Goal: Information Seeking & Learning: Compare options

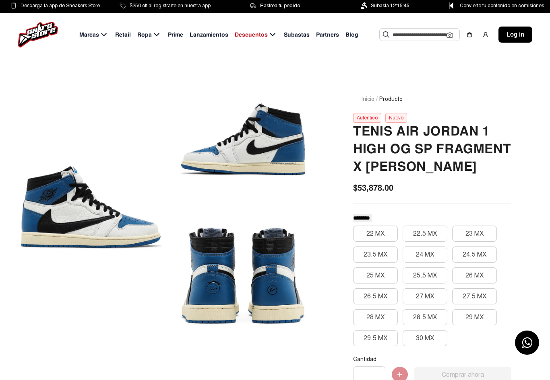
click at [329, 32] on span "Partners" at bounding box center [327, 35] width 23 height 8
select select
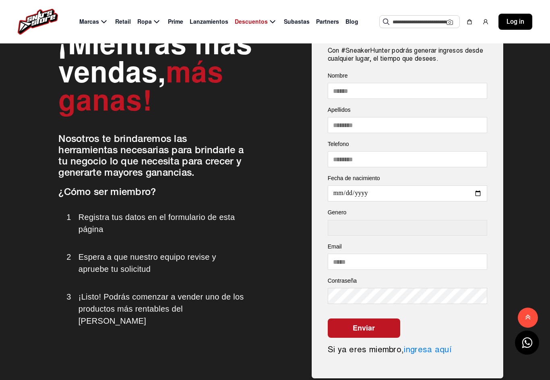
scroll to position [1275, 0]
click at [295, 24] on span "Subastas" at bounding box center [297, 22] width 26 height 8
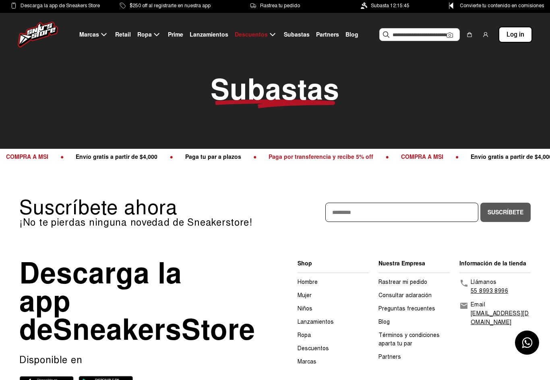
click at [178, 31] on span "Prime" at bounding box center [175, 35] width 15 height 8
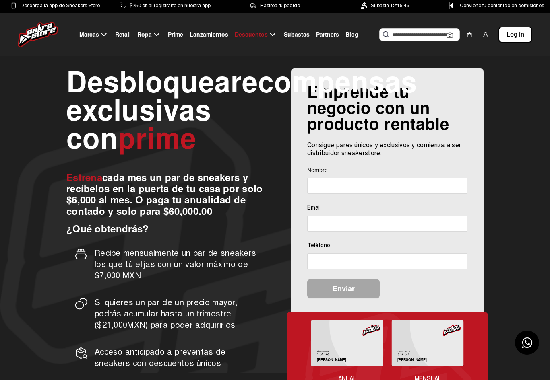
click at [209, 33] on span "Lanzamientos" at bounding box center [209, 35] width 39 height 8
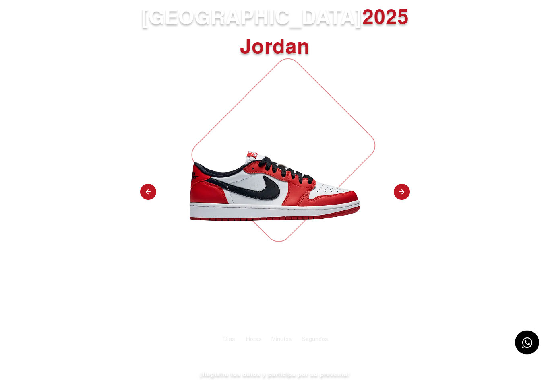
scroll to position [74, 0]
click at [400, 184] on img at bounding box center [402, 192] width 16 height 17
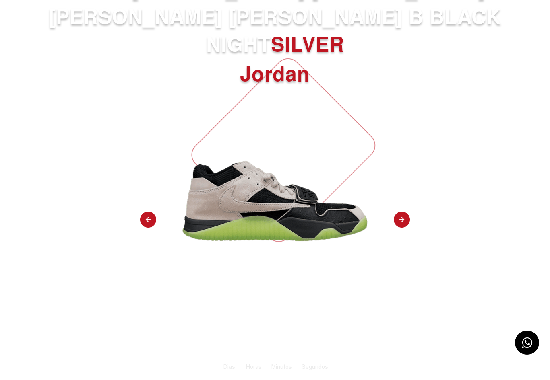
click at [396, 212] on img at bounding box center [402, 220] width 16 height 17
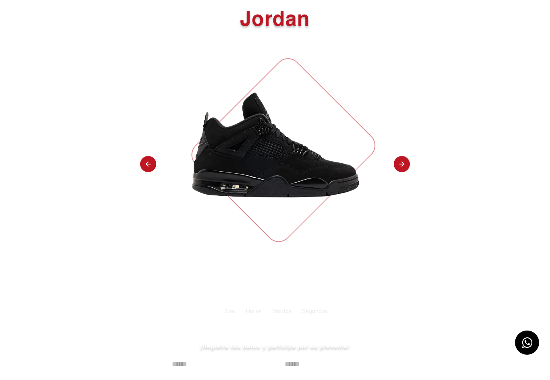
click at [396, 172] on img at bounding box center [402, 164] width 16 height 17
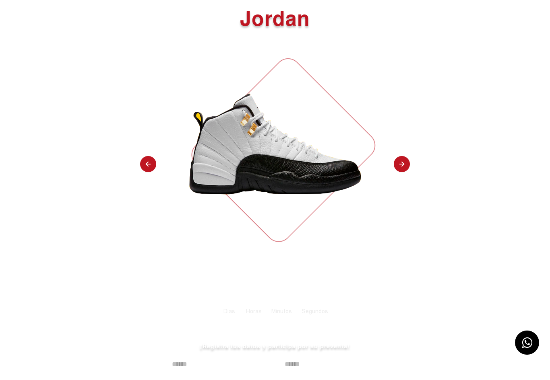
click at [400, 166] on img at bounding box center [402, 164] width 16 height 17
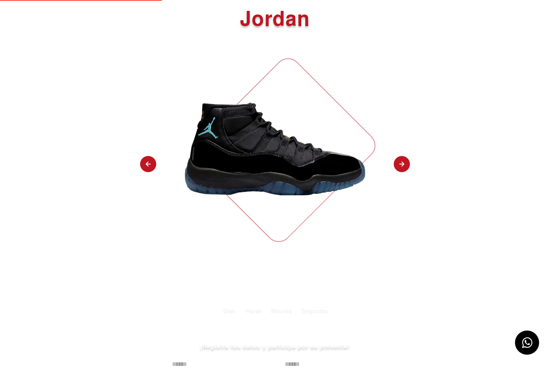
click at [401, 165] on img at bounding box center [402, 164] width 16 height 17
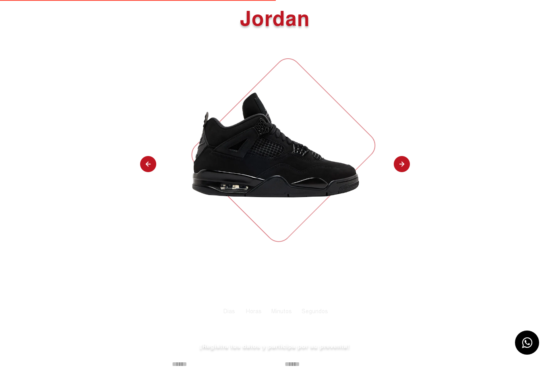
click at [403, 166] on img at bounding box center [402, 164] width 16 height 17
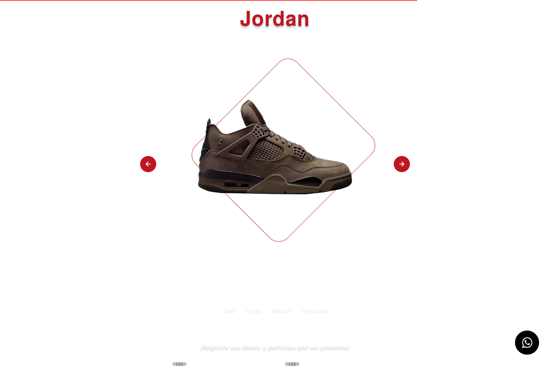
click at [400, 173] on img at bounding box center [402, 164] width 16 height 17
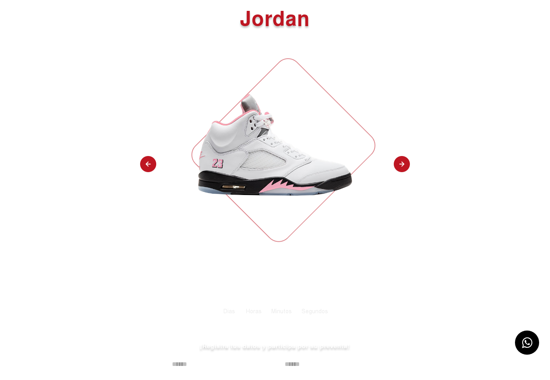
click at [401, 161] on img at bounding box center [402, 164] width 16 height 17
click at [400, 170] on img at bounding box center [402, 164] width 16 height 17
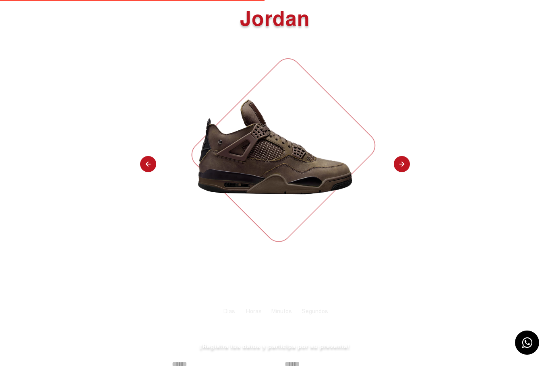
click at [398, 169] on img at bounding box center [402, 164] width 16 height 17
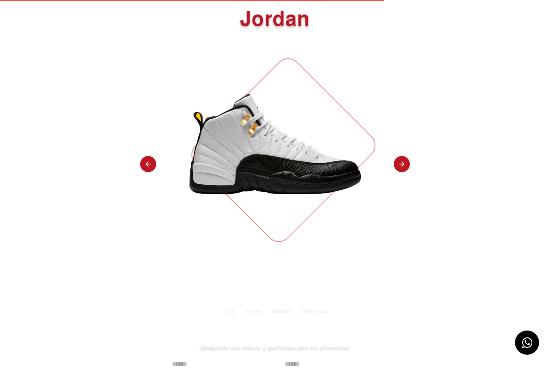
click at [400, 165] on img at bounding box center [402, 164] width 16 height 17
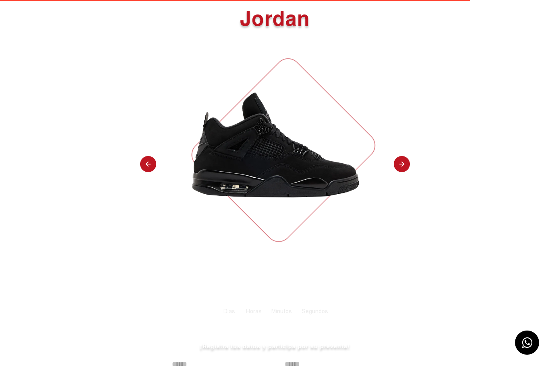
select select "**"
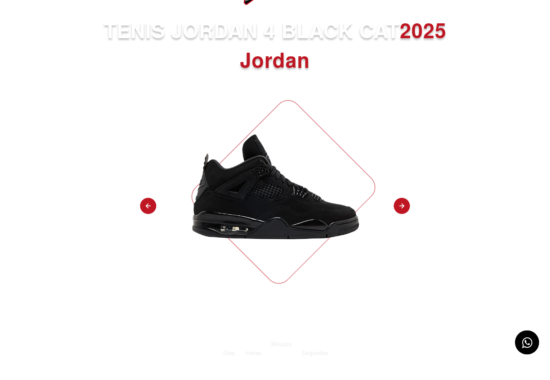
scroll to position [0, 0]
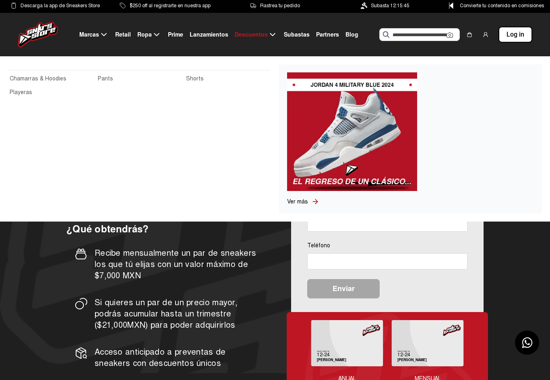
click at [104, 76] on link "Pants" at bounding box center [139, 78] width 83 height 9
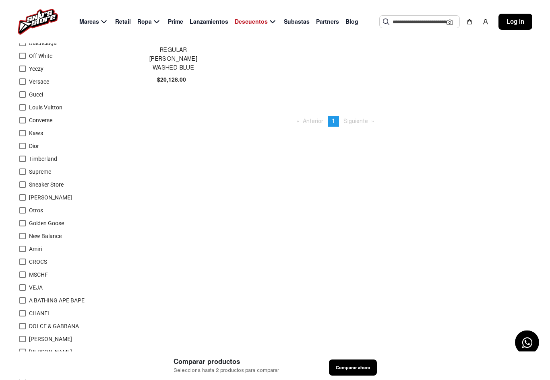
scroll to position [130, 0]
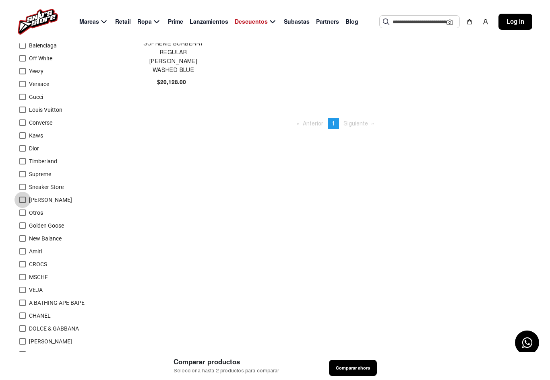
click at [29, 198] on label "Alexander McQueen" at bounding box center [45, 200] width 53 height 10
click at [521, 24] on span "Log in" at bounding box center [515, 22] width 18 height 10
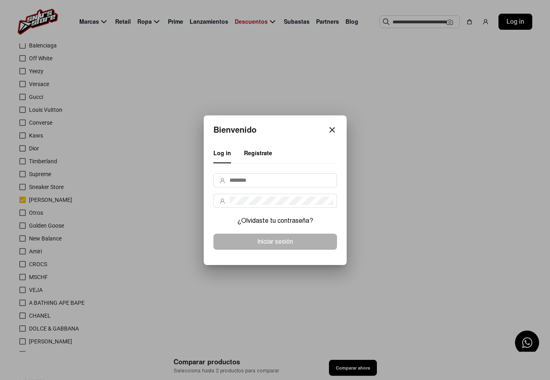
scroll to position [0, 0]
click at [328, 134] on div "Bienvenido close Log in Regístrate ¿Olvidaste tu contraseña? Iniciar sesión" at bounding box center [274, 190] width 125 height 130
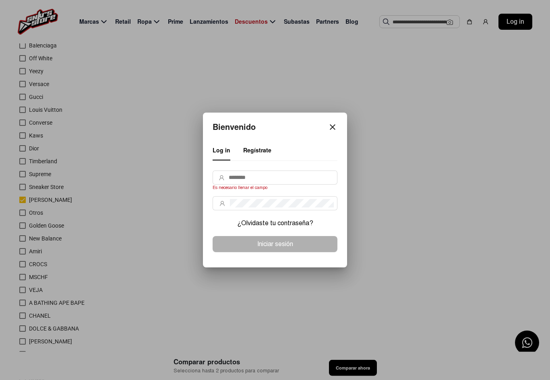
click at [329, 129] on mat-icon "close" at bounding box center [333, 127] width 10 height 10
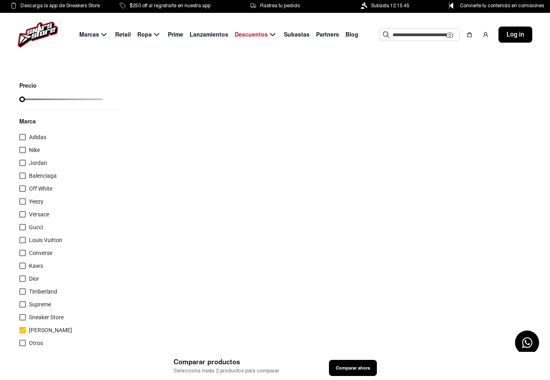
click at [73, 99] on input "range" at bounding box center [60, 100] width 83 height 2
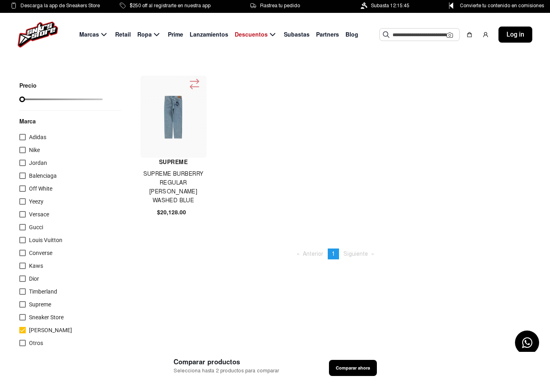
type input "*****"
click at [188, 89] on icon at bounding box center [194, 84] width 13 height 13
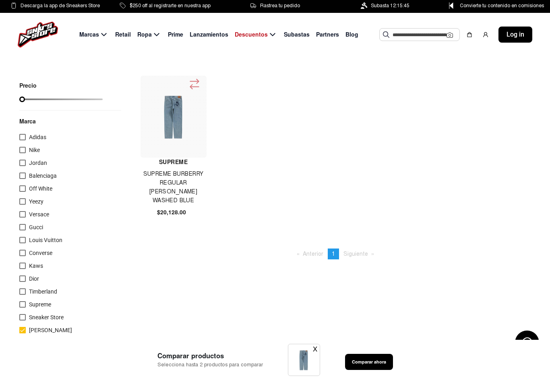
click at [124, 36] on span "Retail" at bounding box center [123, 35] width 16 height 8
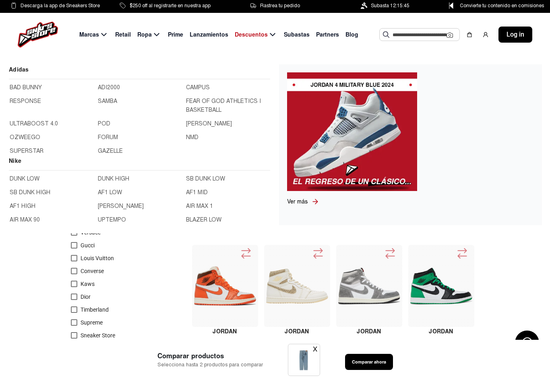
click at [23, 89] on link "BAD BUNNY" at bounding box center [51, 87] width 83 height 9
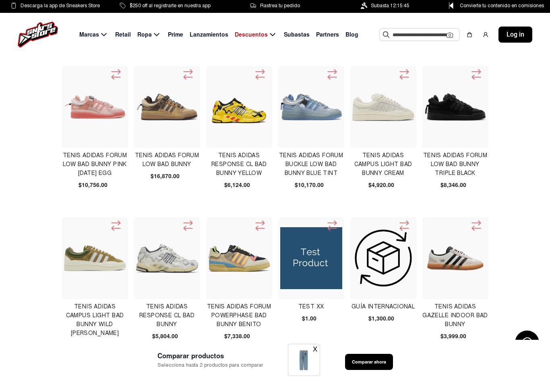
click at [248, 256] on img at bounding box center [239, 258] width 62 height 27
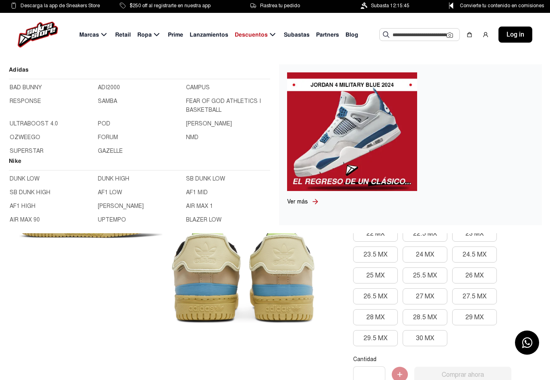
click at [29, 178] on link "DUNK LOW" at bounding box center [51, 179] width 83 height 9
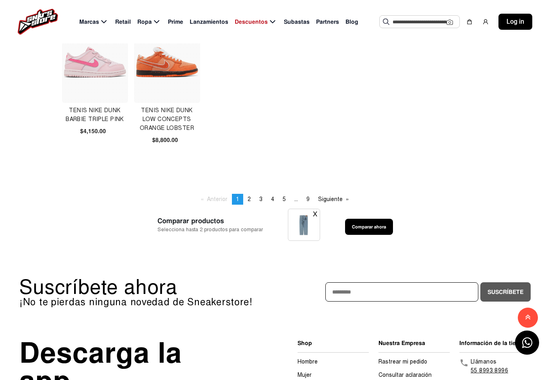
scroll to position [505, 0]
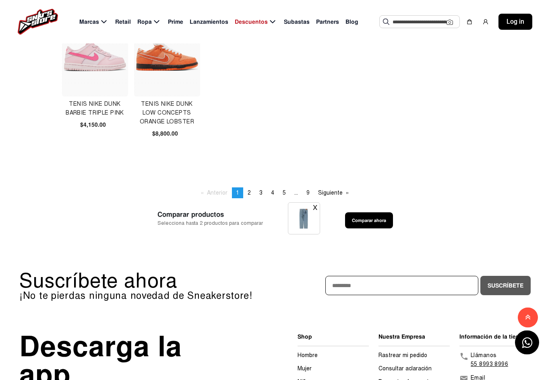
click at [249, 192] on span "2" at bounding box center [248, 193] width 3 height 7
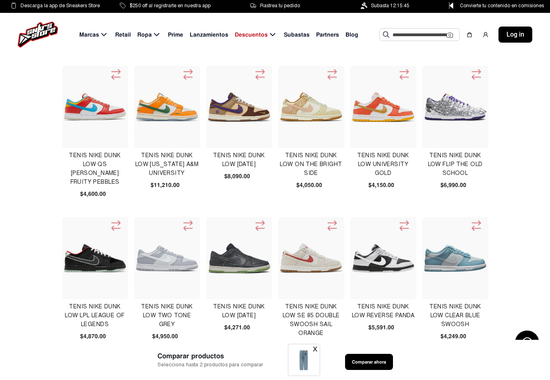
click at [110, 111] on img at bounding box center [95, 107] width 62 height 62
click at [175, 112] on img at bounding box center [167, 107] width 62 height 62
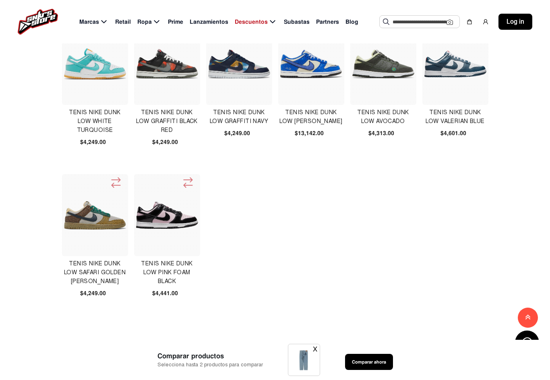
scroll to position [374, 0]
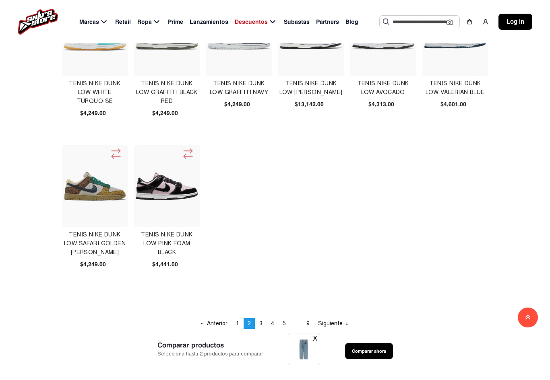
click at [180, 185] on img at bounding box center [167, 186] width 62 height 27
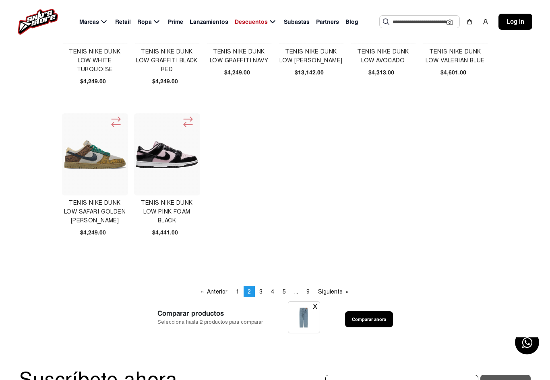
scroll to position [409, 0]
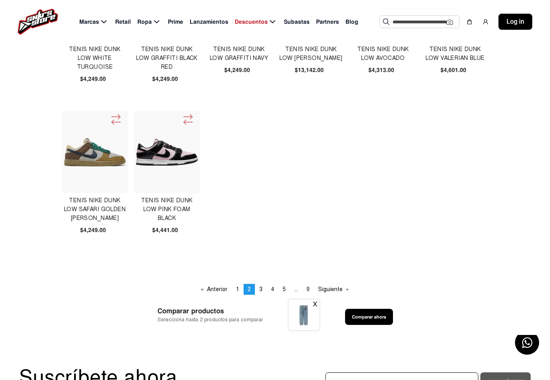
click at [260, 289] on span "3" at bounding box center [260, 289] width 3 height 7
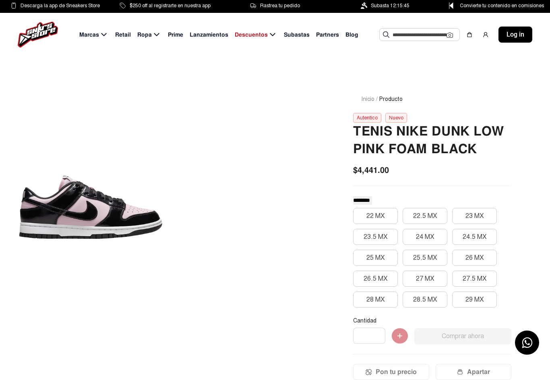
click at [125, 212] on div at bounding box center [90, 208] width 143 height 264
click at [429, 239] on button "24 MX" at bounding box center [424, 237] width 45 height 16
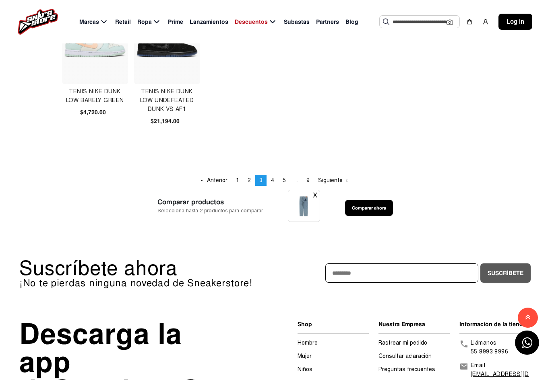
scroll to position [542, 0]
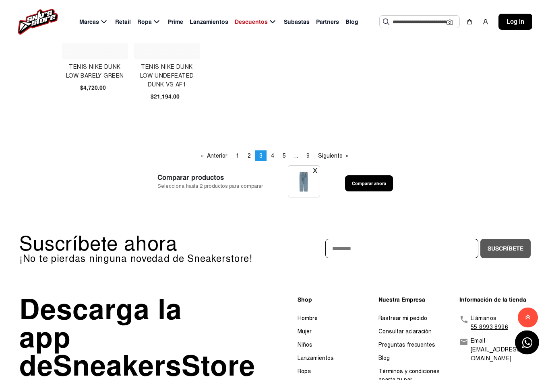
click at [271, 156] on span "4" at bounding box center [272, 156] width 3 height 7
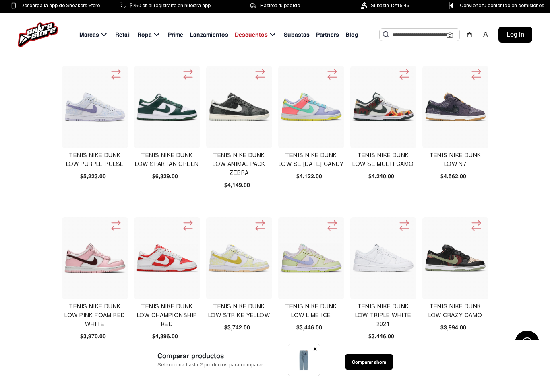
click at [321, 118] on img at bounding box center [311, 107] width 62 height 62
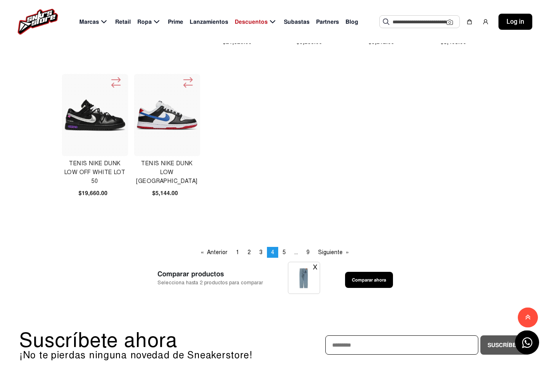
scroll to position [450, 0]
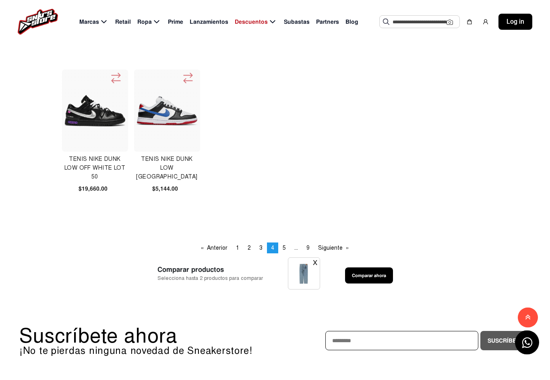
click at [285, 245] on span "5" at bounding box center [283, 248] width 3 height 7
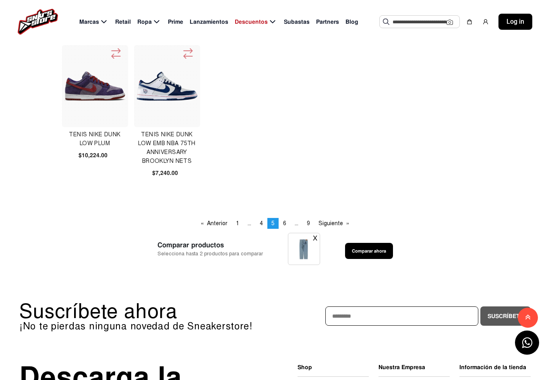
scroll to position [500, 0]
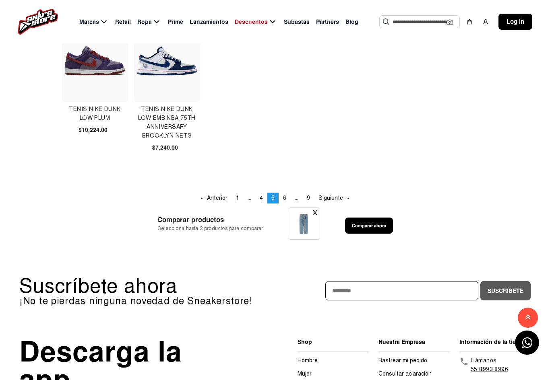
click at [291, 194] on link "page ..." at bounding box center [297, 198] width 12 height 11
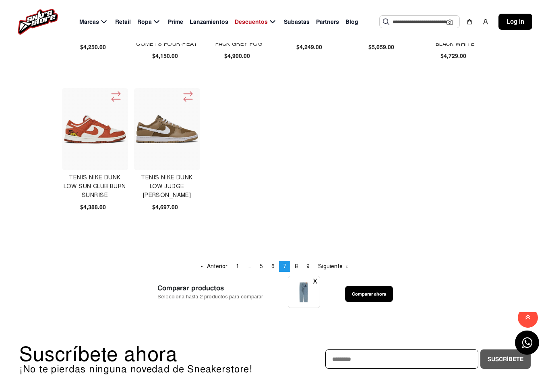
scroll to position [440, 0]
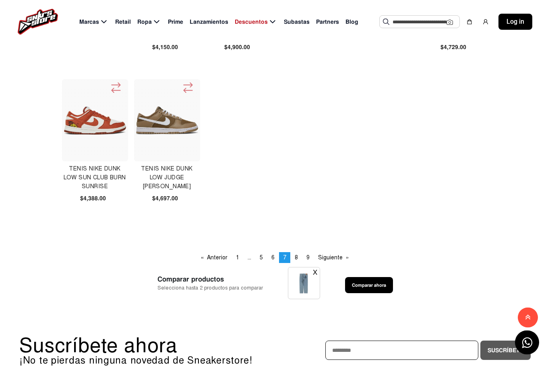
click at [301, 254] on link "page 8" at bounding box center [296, 258] width 11 height 11
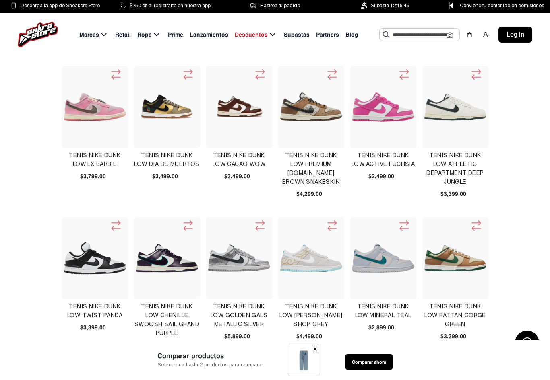
click at [177, 106] on img at bounding box center [167, 107] width 62 height 30
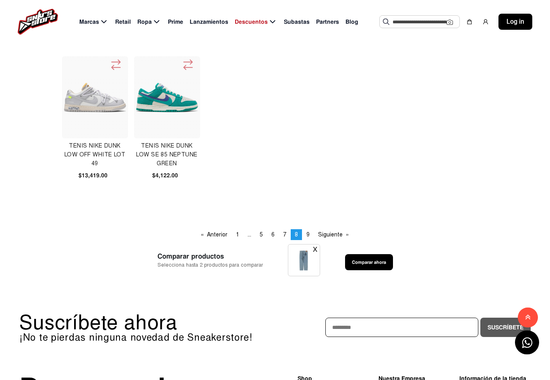
scroll to position [530, 0]
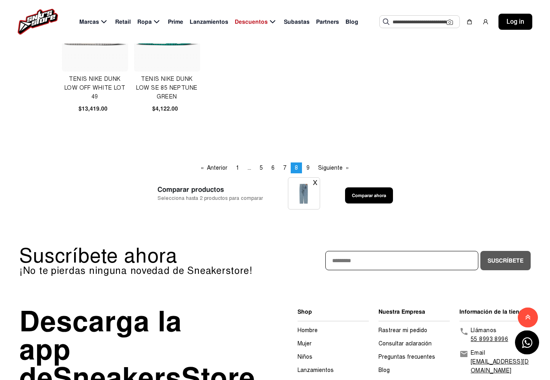
click at [306, 165] on link "page 9" at bounding box center [307, 168] width 11 height 11
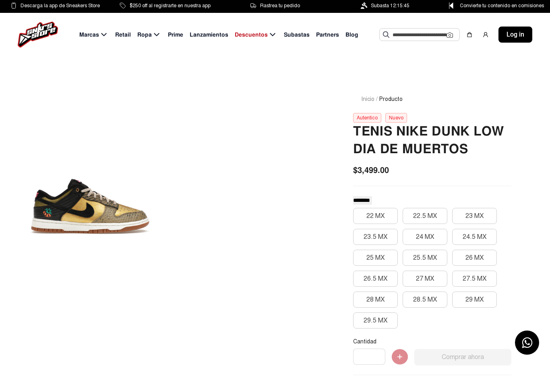
click at [101, 221] on div at bounding box center [90, 208] width 143 height 264
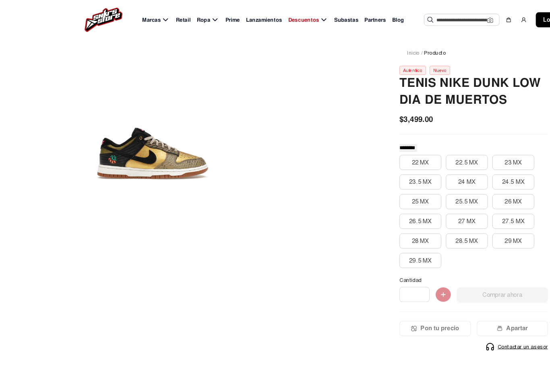
scroll to position [26, 0]
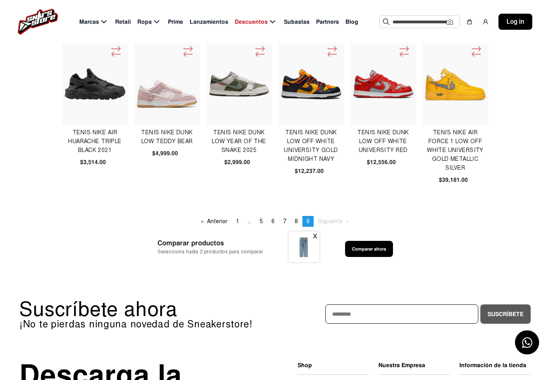
scroll to position [22, 0]
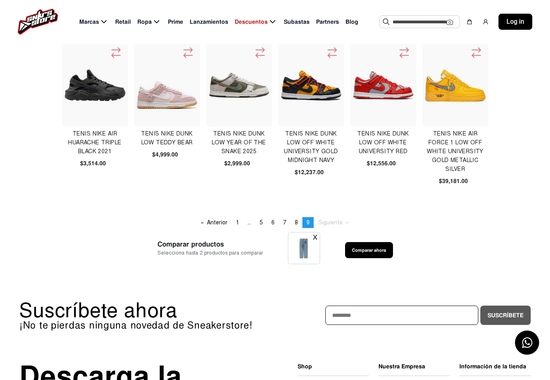
click at [179, 96] on img at bounding box center [167, 85] width 62 height 58
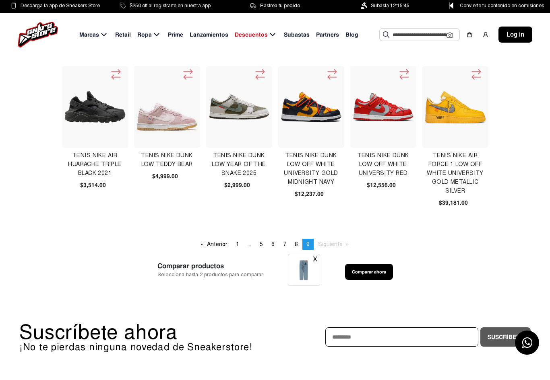
click at [332, 247] on span "Siguiente page" at bounding box center [330, 244] width 25 height 7
click at [313, 259] on button "X" at bounding box center [315, 259] width 4 height 10
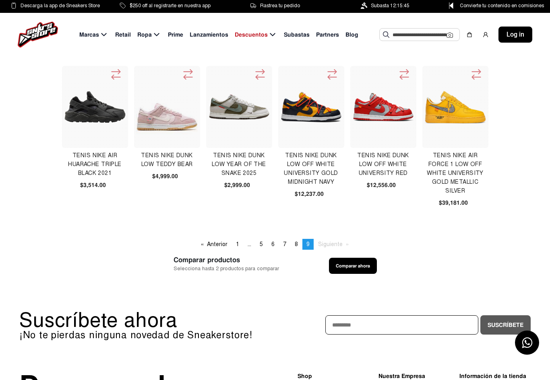
click at [330, 245] on span "Siguiente page" at bounding box center [330, 244] width 25 height 7
click at [181, 33] on span "Prime" at bounding box center [175, 35] width 15 height 8
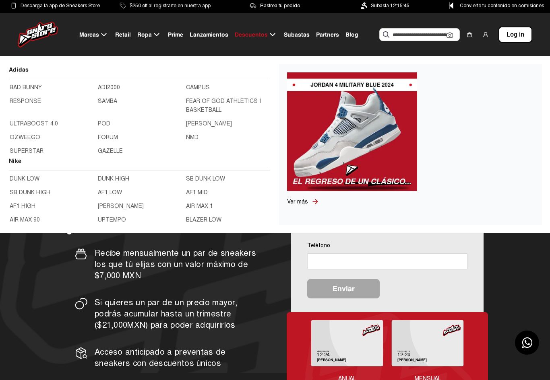
click at [114, 190] on link "AF1 LOW" at bounding box center [139, 192] width 83 height 9
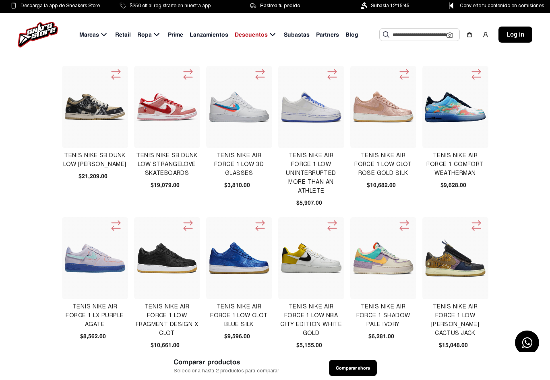
click at [95, 105] on img at bounding box center [95, 107] width 62 height 62
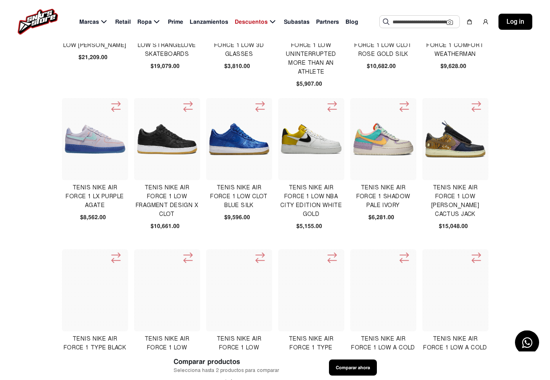
scroll to position [120, 0]
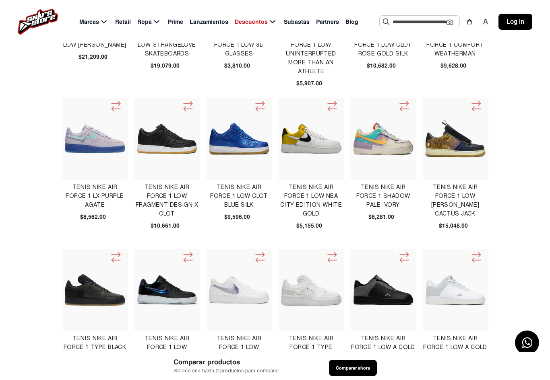
click at [460, 153] on img at bounding box center [455, 139] width 62 height 62
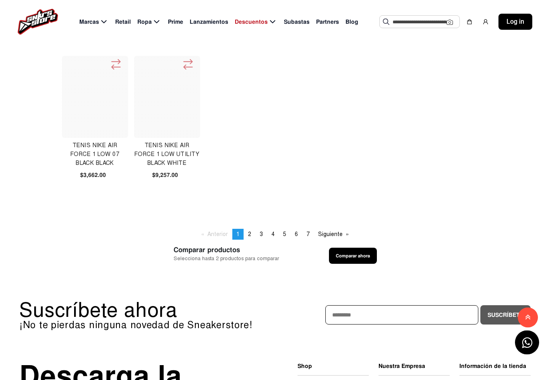
scroll to position [469, 0]
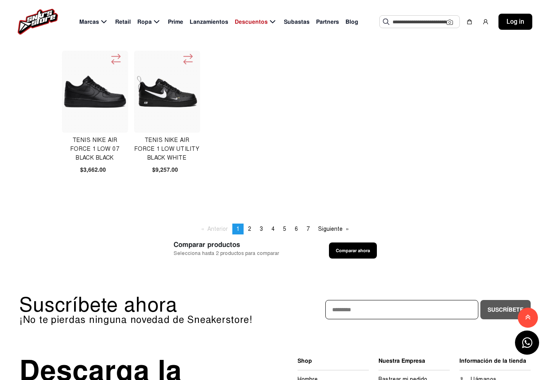
click at [253, 231] on link "page 2" at bounding box center [249, 229] width 11 height 11
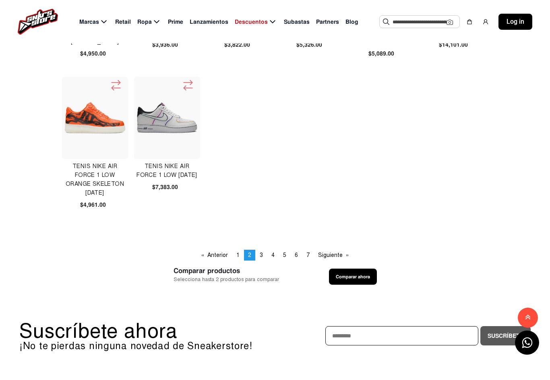
scroll to position [452, 0]
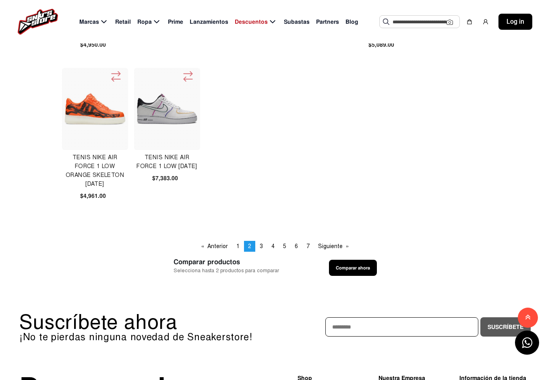
click at [263, 246] on link "page 3" at bounding box center [261, 246] width 11 height 11
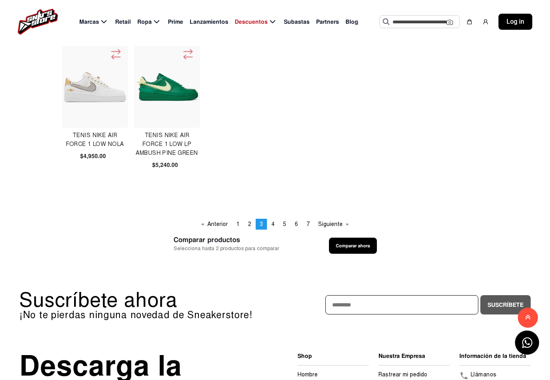
scroll to position [480, 0]
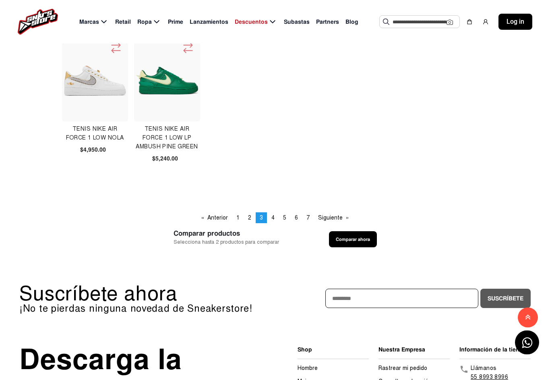
click at [276, 216] on link "page 4" at bounding box center [272, 218] width 11 height 11
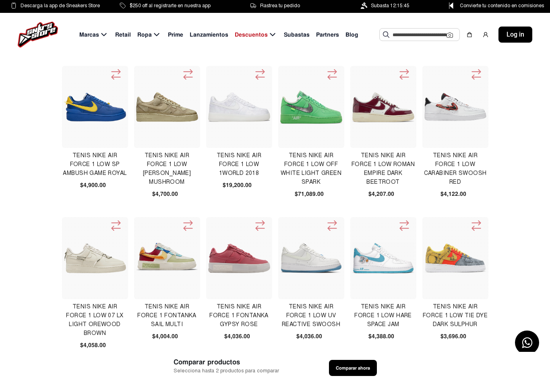
click at [249, 262] on img at bounding box center [239, 258] width 62 height 29
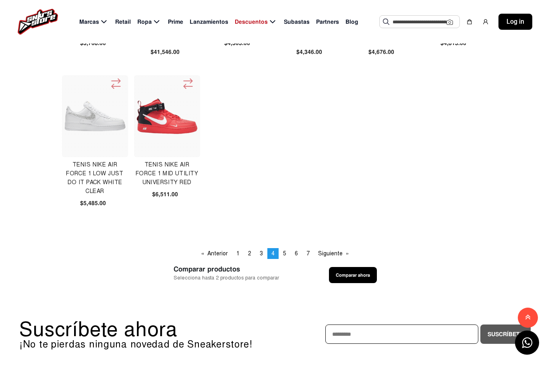
scroll to position [457, 0]
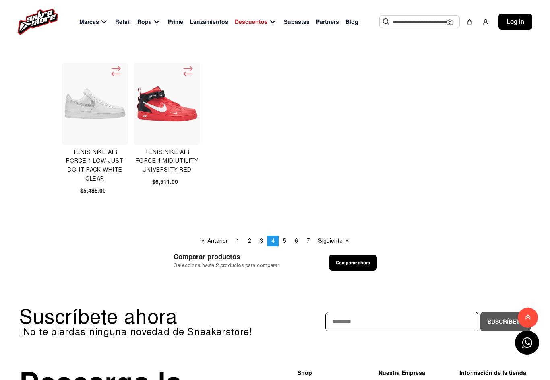
click at [288, 238] on link "page 5" at bounding box center [284, 241] width 11 height 11
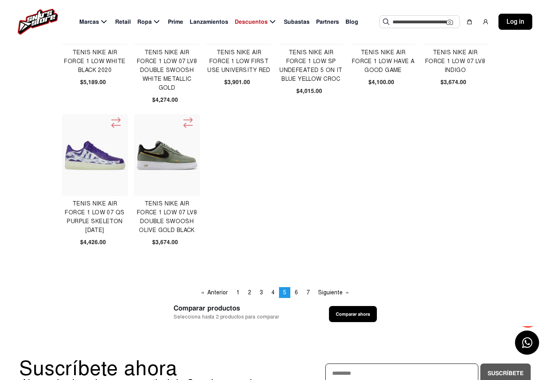
scroll to position [426, 0]
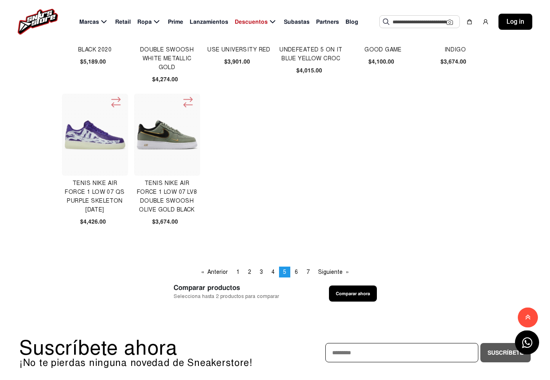
click at [309, 269] on span "7" at bounding box center [307, 272] width 3 height 7
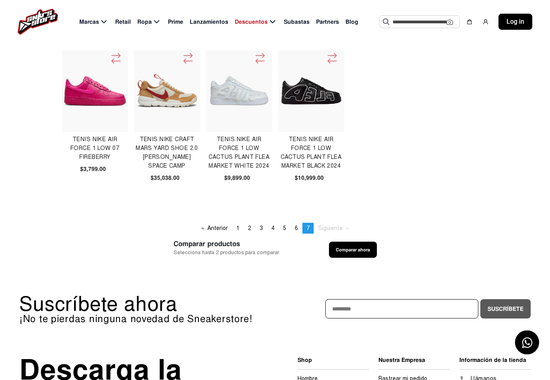
scroll to position [179, 0]
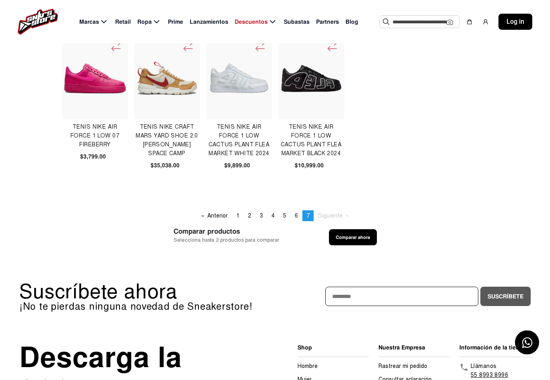
click at [293, 221] on link "page 6" at bounding box center [296, 216] width 11 height 11
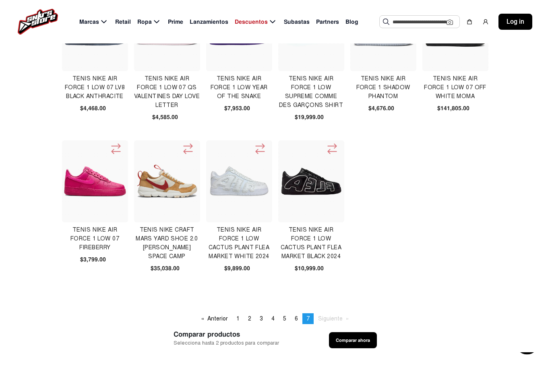
scroll to position [206, 0]
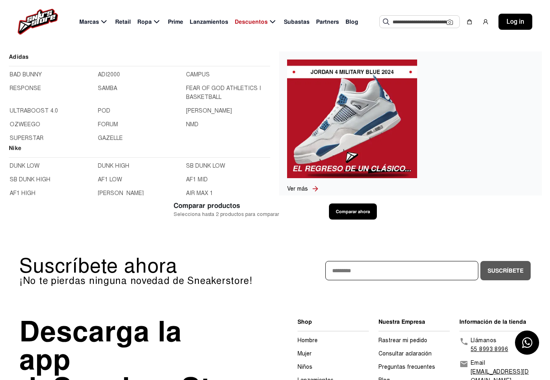
click at [117, 190] on link "[PERSON_NAME]" at bounding box center [139, 193] width 83 height 9
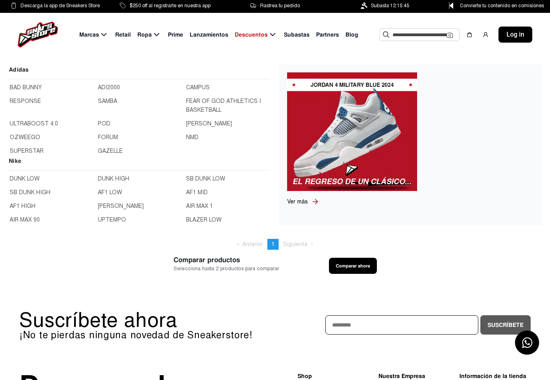
click at [205, 220] on link "BLAZER LOW" at bounding box center [227, 220] width 83 height 9
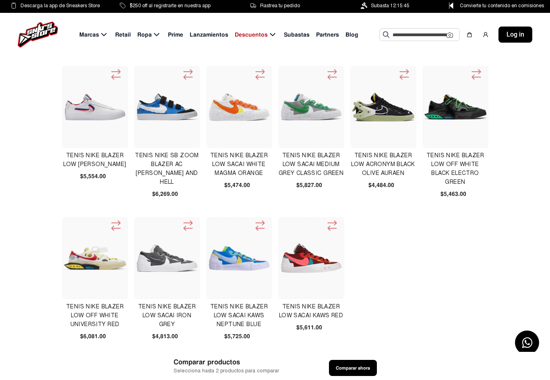
click at [389, 33] on img at bounding box center [386, 34] width 6 height 6
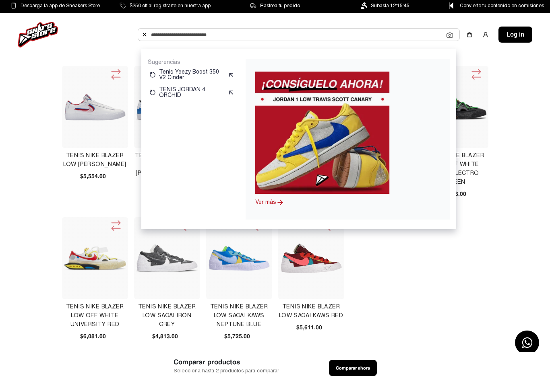
click at [270, 201] on link "Ver más" at bounding box center [265, 202] width 21 height 7
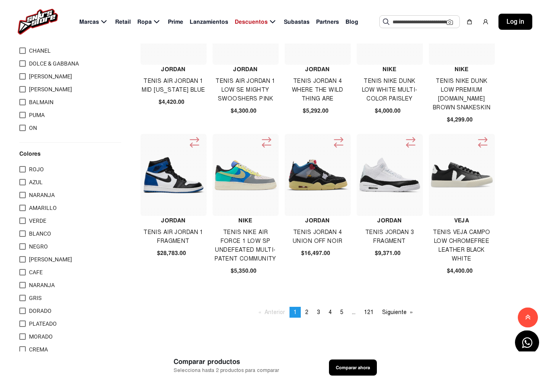
scroll to position [396, 0]
click at [310, 315] on link "page 2" at bounding box center [306, 312] width 11 height 11
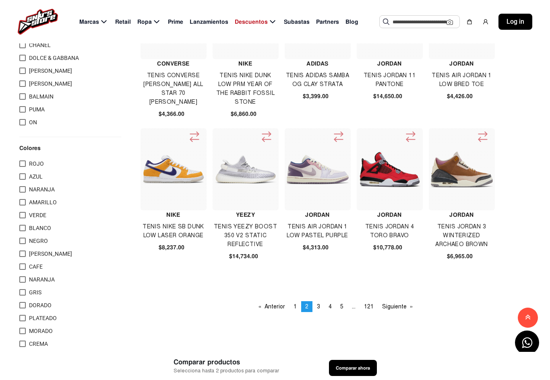
scroll to position [402, 0]
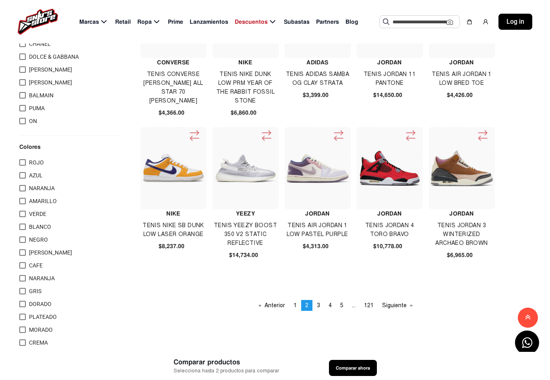
click at [317, 307] on span "3" at bounding box center [318, 305] width 3 height 7
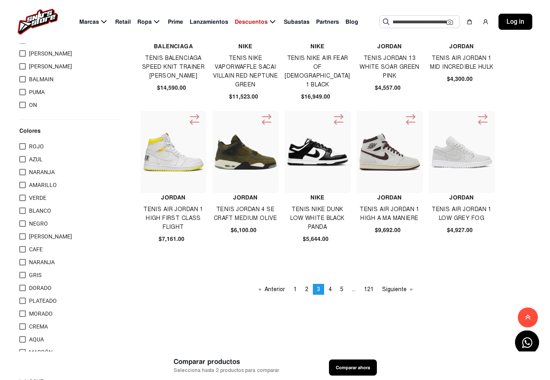
scroll to position [419, 0]
click at [330, 288] on span "4" at bounding box center [329, 289] width 3 height 7
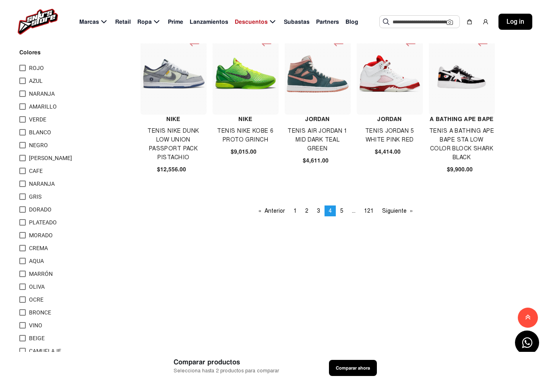
scroll to position [502, 0]
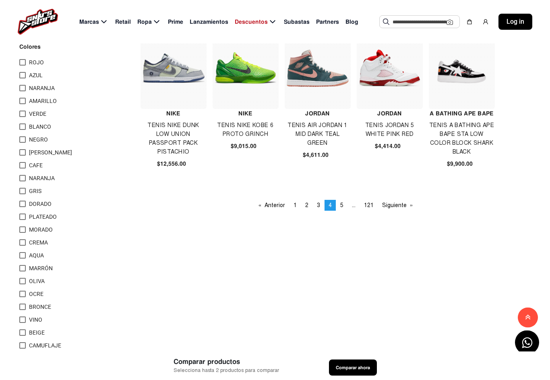
click at [342, 203] on span "5" at bounding box center [341, 205] width 3 height 7
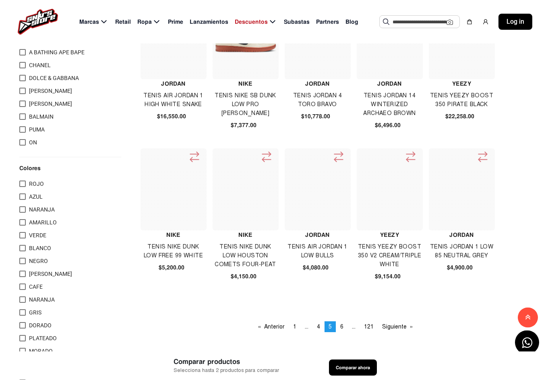
scroll to position [381, 0]
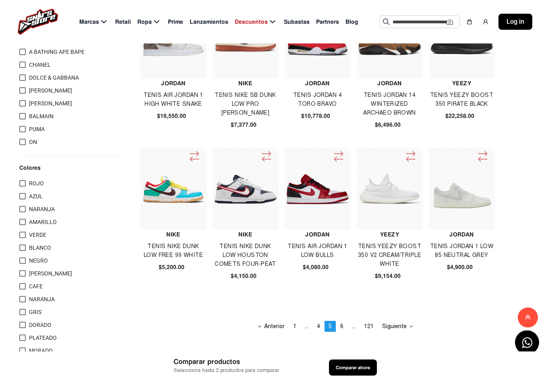
click at [346, 328] on link "page 6" at bounding box center [341, 327] width 11 height 11
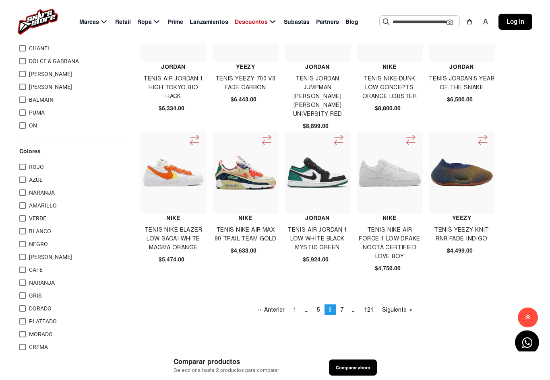
scroll to position [398, 0]
click at [346, 306] on link "page 7" at bounding box center [341, 310] width 11 height 11
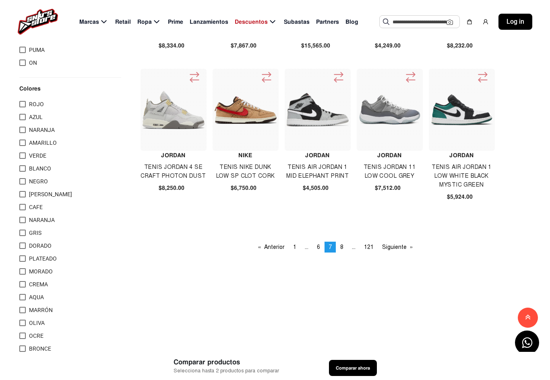
scroll to position [469, 0]
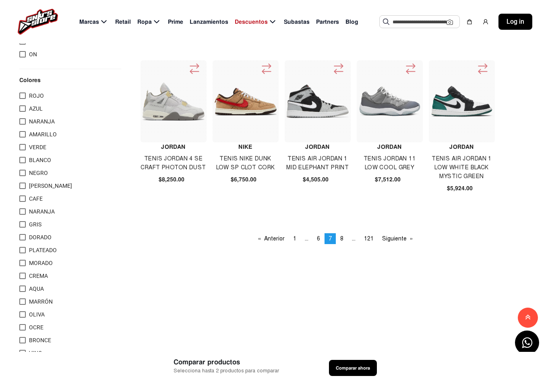
click at [341, 235] on span "8" at bounding box center [341, 238] width 3 height 7
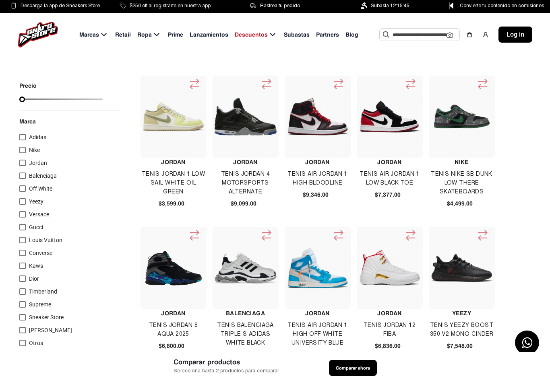
click at [401, 127] on img at bounding box center [390, 117] width 62 height 62
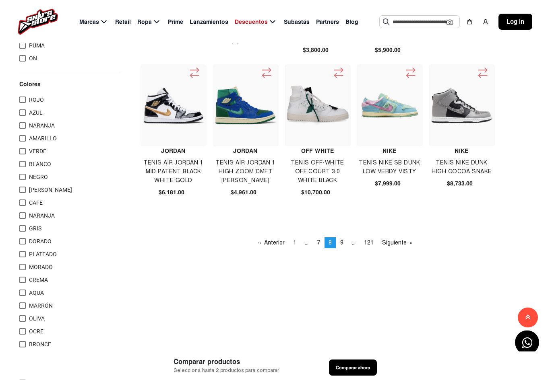
scroll to position [479, 0]
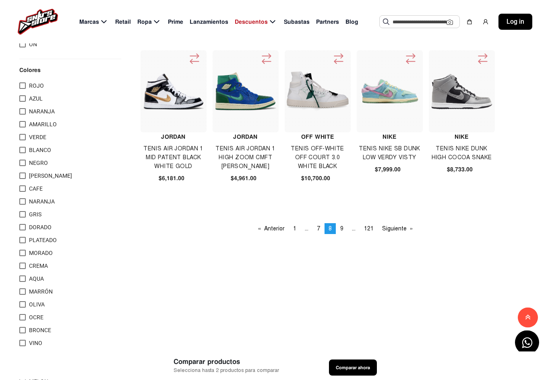
click at [343, 227] on span "9" at bounding box center [341, 229] width 3 height 7
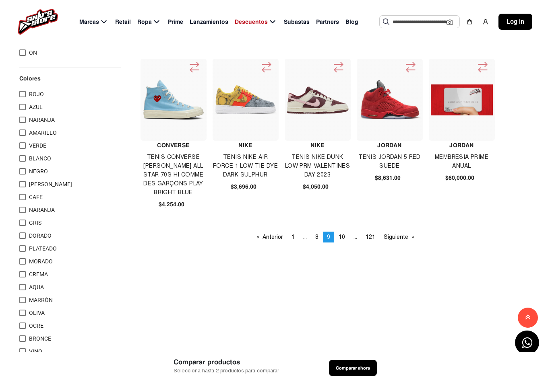
scroll to position [483, 0]
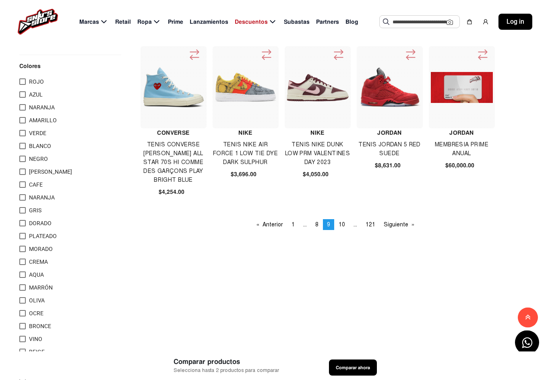
click at [342, 222] on span "10" at bounding box center [341, 225] width 6 height 7
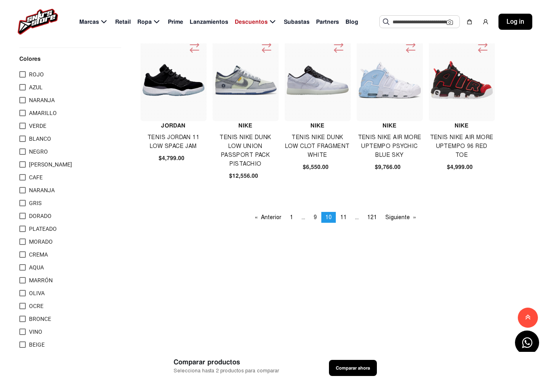
scroll to position [494, 0]
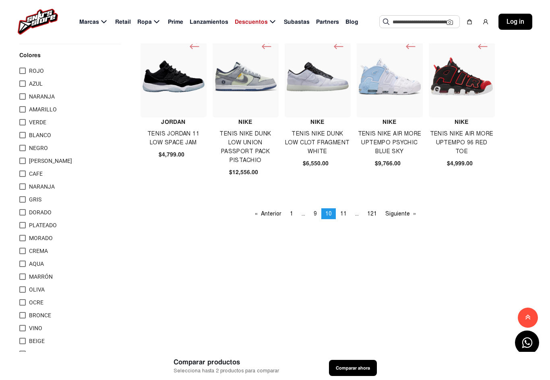
click at [346, 210] on span "11" at bounding box center [343, 213] width 6 height 7
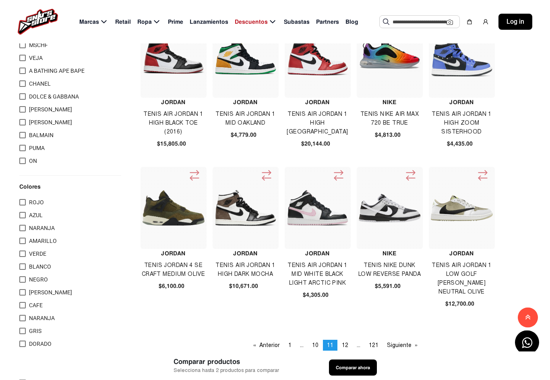
scroll to position [363, 0]
click at [458, 209] on img at bounding box center [462, 208] width 62 height 26
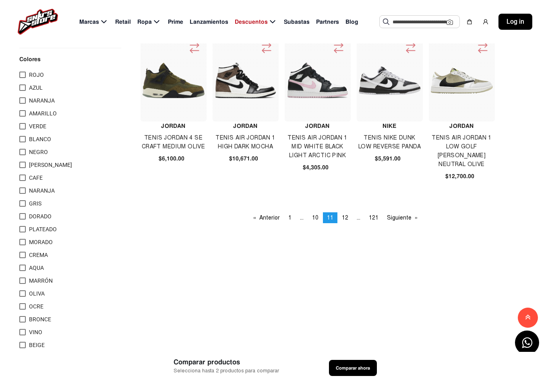
scroll to position [491, 0]
click at [355, 212] on link "page ..." at bounding box center [358, 217] width 12 height 11
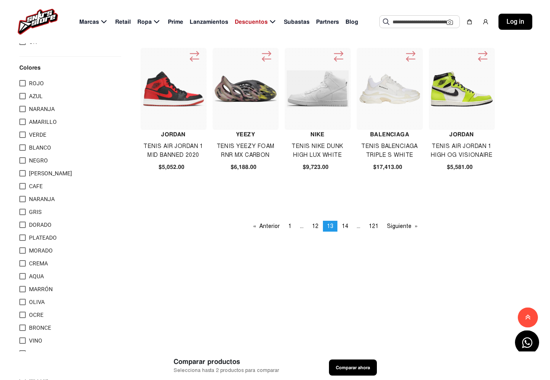
scroll to position [482, 0]
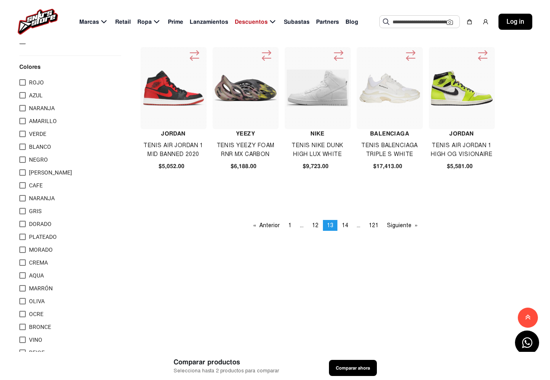
click at [344, 228] on span "14" at bounding box center [345, 225] width 6 height 7
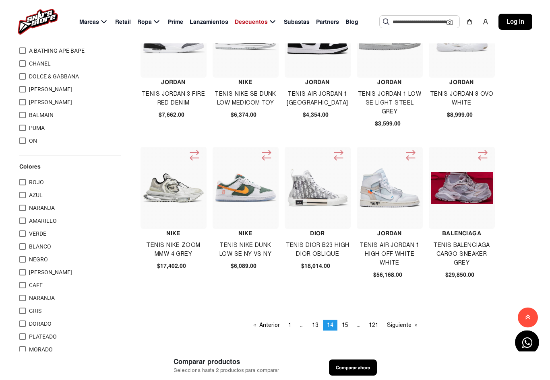
scroll to position [383, 0]
click at [348, 326] on link "page 15" at bounding box center [345, 324] width 14 height 11
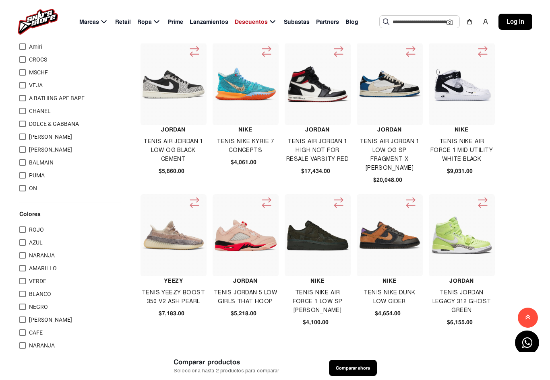
scroll to position [338, 0]
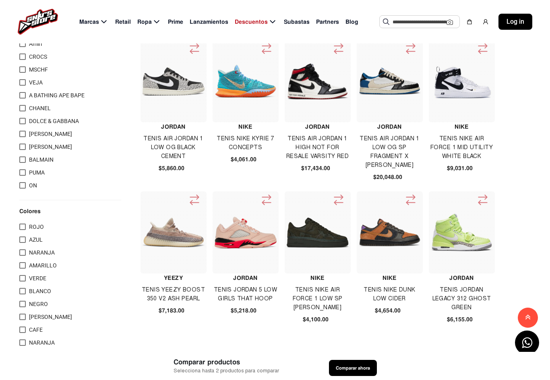
click at [397, 97] on img at bounding box center [390, 81] width 62 height 62
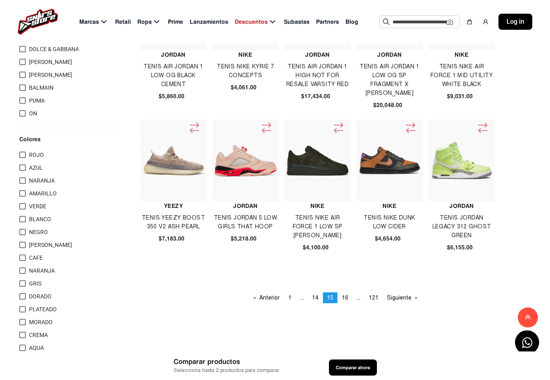
scroll to position [420, 0]
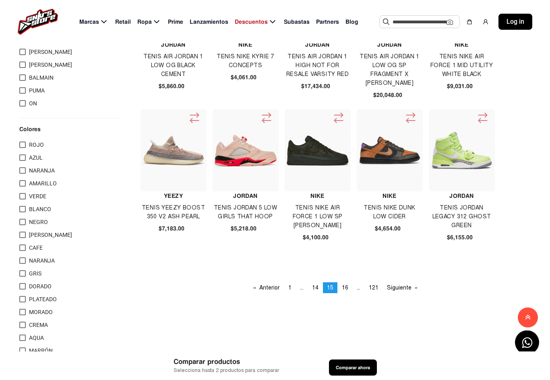
click at [348, 285] on span "16" at bounding box center [345, 288] width 6 height 7
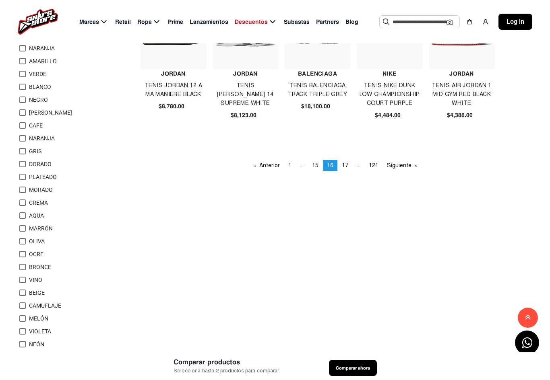
scroll to position [559, 0]
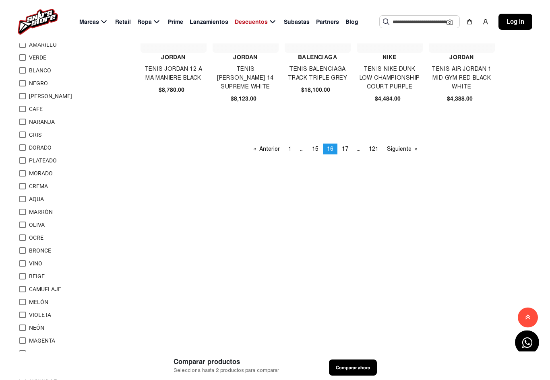
click at [343, 150] on span "17" at bounding box center [345, 149] width 6 height 7
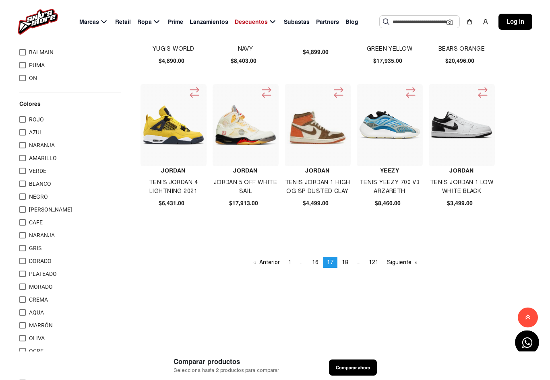
scroll to position [446, 0]
click at [345, 260] on span "18" at bounding box center [345, 262] width 6 height 7
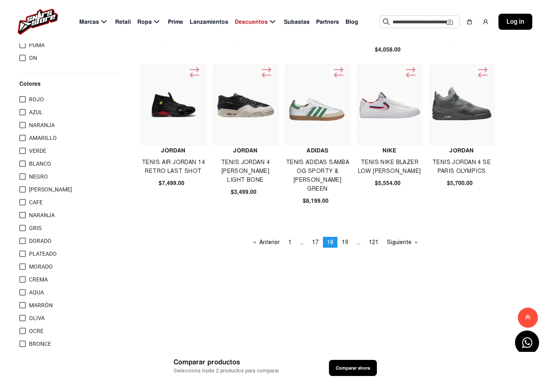
scroll to position [469, 0]
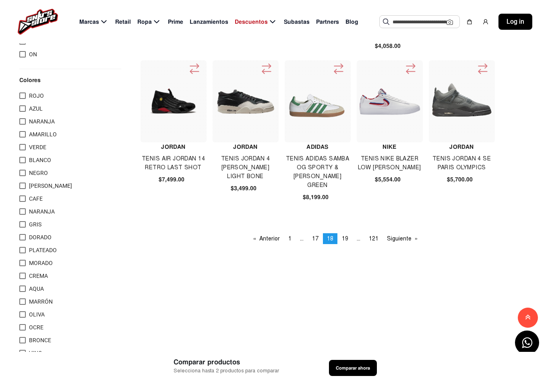
click at [344, 238] on span "19" at bounding box center [345, 238] width 6 height 7
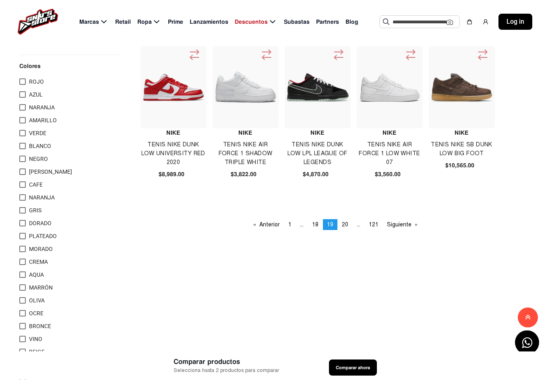
scroll to position [484, 0]
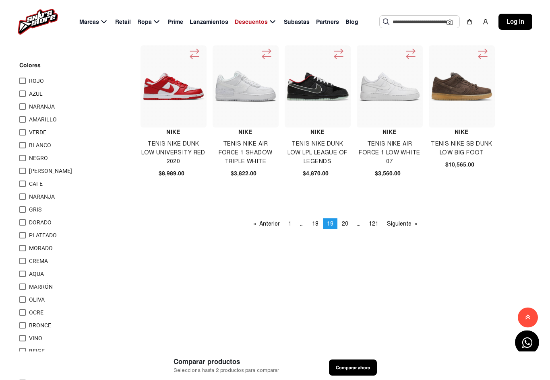
click at [346, 221] on span "20" at bounding box center [345, 224] width 6 height 7
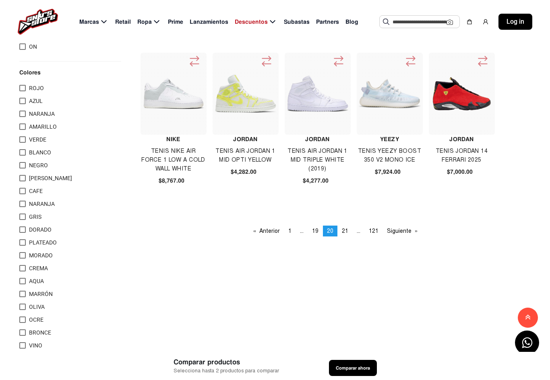
scroll to position [480, 0]
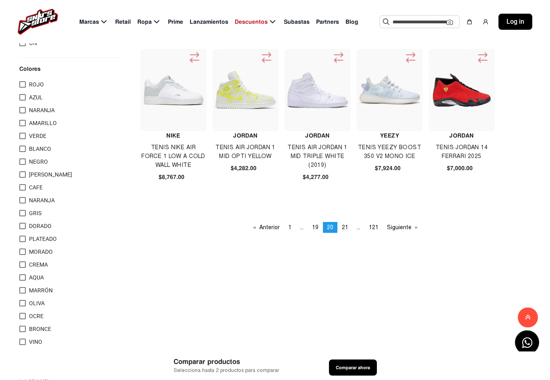
click at [345, 227] on span "21" at bounding box center [345, 228] width 6 height 7
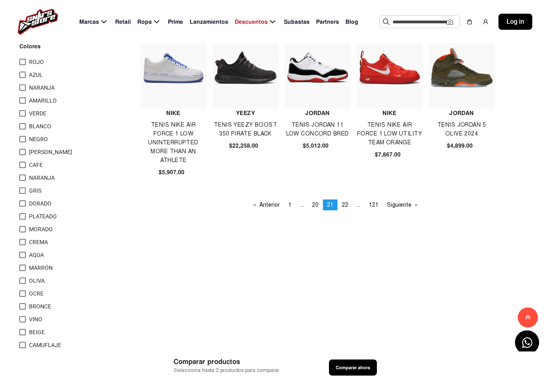
scroll to position [509, 0]
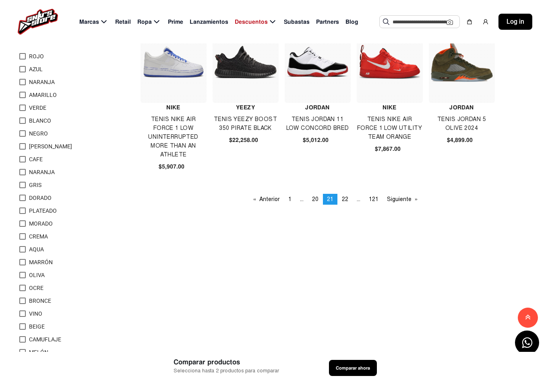
click at [346, 197] on span "22" at bounding box center [345, 199] width 6 height 7
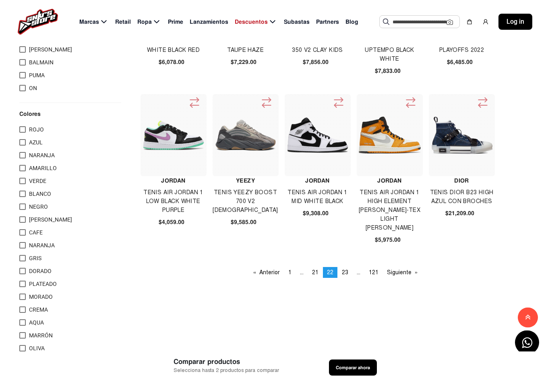
scroll to position [436, 0]
click at [348, 272] on span "23" at bounding box center [345, 272] width 6 height 7
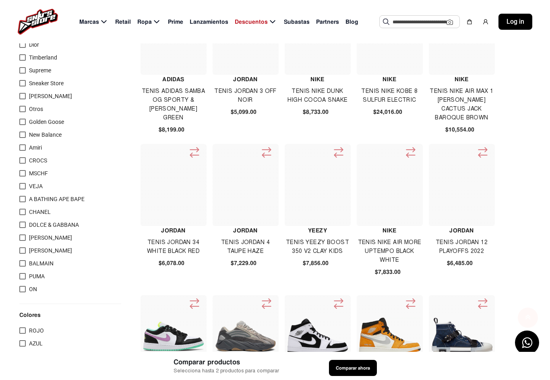
scroll to position [518, 0]
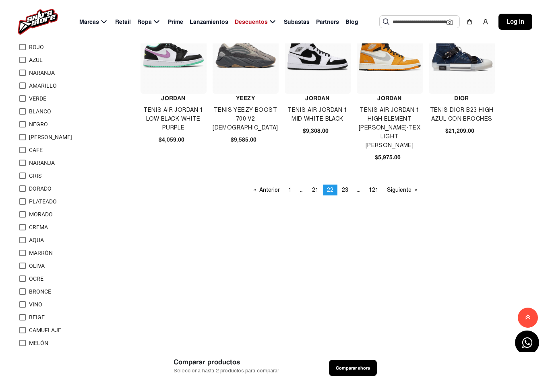
click at [345, 191] on span "23" at bounding box center [345, 190] width 6 height 7
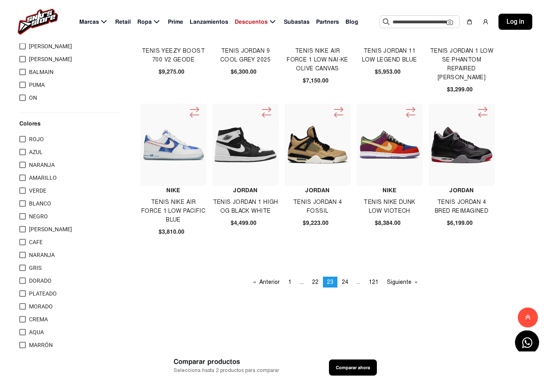
scroll to position [426, 0]
click at [347, 283] on span "24" at bounding box center [345, 281] width 6 height 7
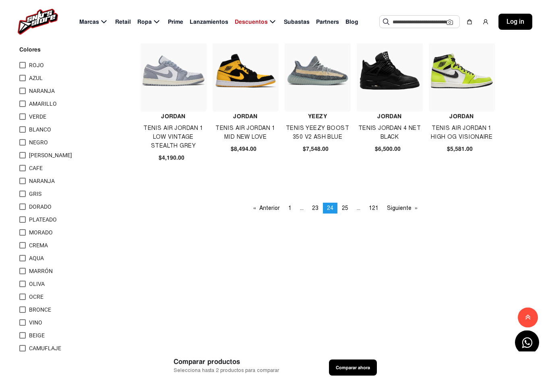
scroll to position [505, 0]
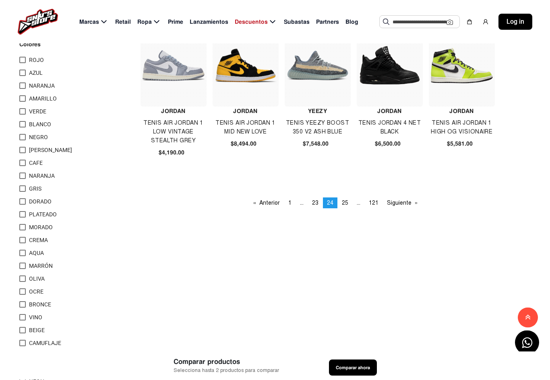
click at [346, 203] on span "25" at bounding box center [345, 203] width 6 height 7
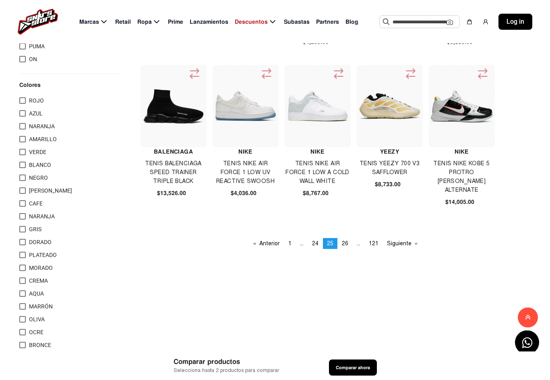
scroll to position [473, 0]
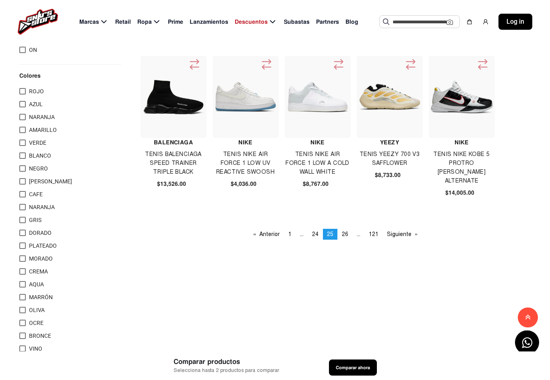
click at [346, 231] on span "26" at bounding box center [345, 234] width 6 height 7
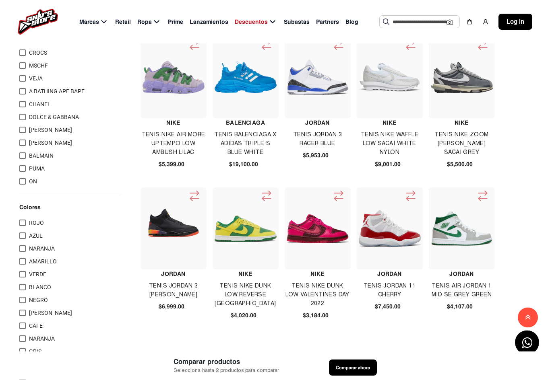
scroll to position [342, 0]
click at [322, 231] on img at bounding box center [317, 228] width 62 height 29
